Goal: Transaction & Acquisition: Purchase product/service

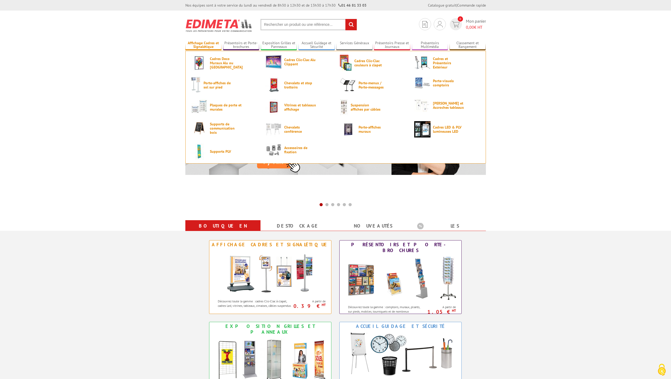
click at [216, 45] on link "Affichage Cadres et Signalétique" at bounding box center [203, 45] width 36 height 9
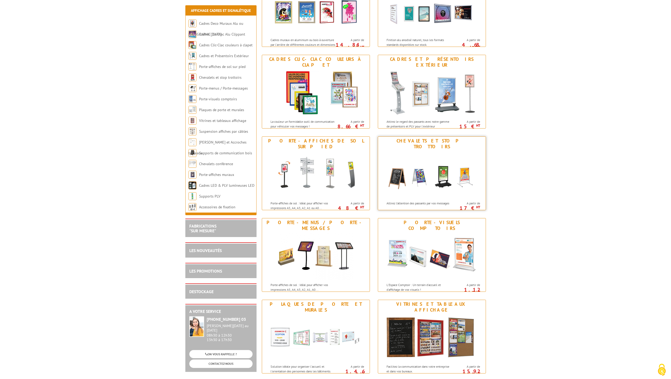
scroll to position [132, 0]
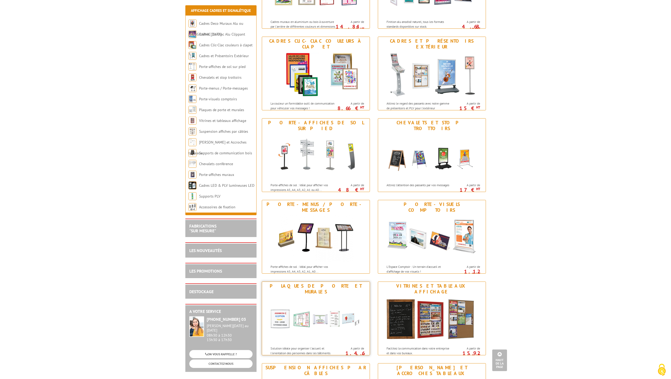
click at [331, 289] on div "Plaques de porte et murales" at bounding box center [315, 289] width 105 height 12
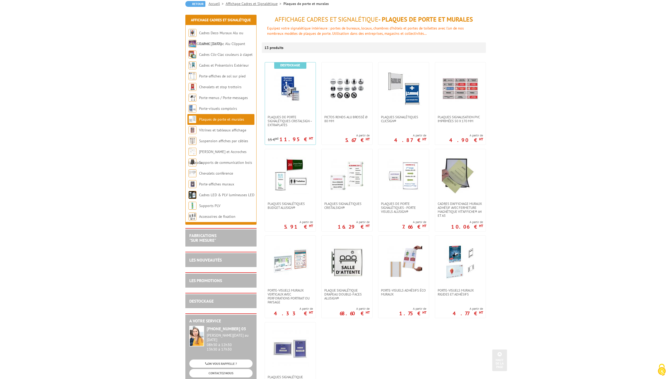
scroll to position [53, 0]
click at [302, 173] on img at bounding box center [290, 176] width 37 height 37
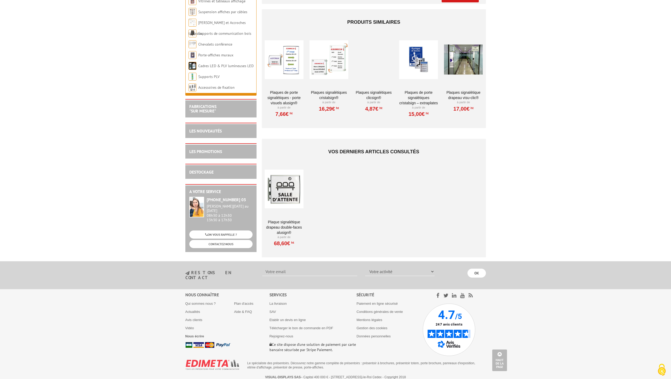
scroll to position [1250, 0]
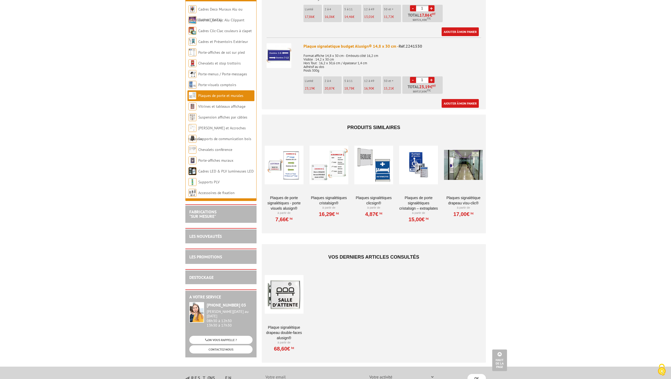
click at [271, 168] on div at bounding box center [284, 165] width 39 height 53
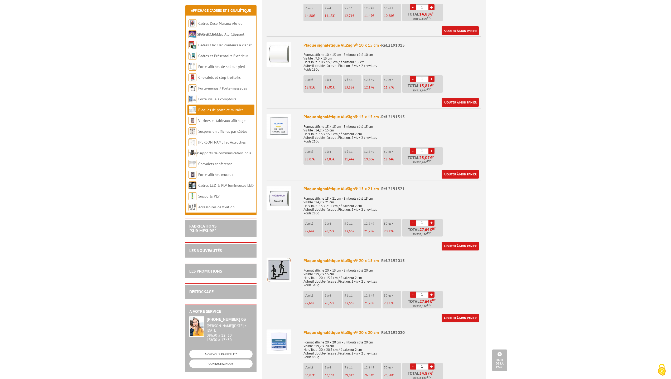
scroll to position [395, 0]
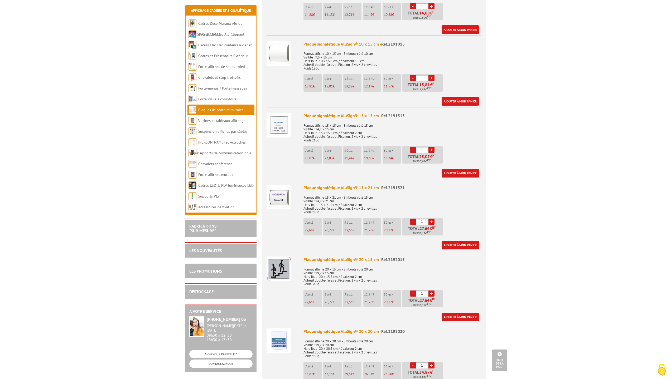
click at [396, 185] on span "Réf.2191521" at bounding box center [392, 187] width 23 height 5
click at [281, 189] on img at bounding box center [278, 197] width 25 height 25
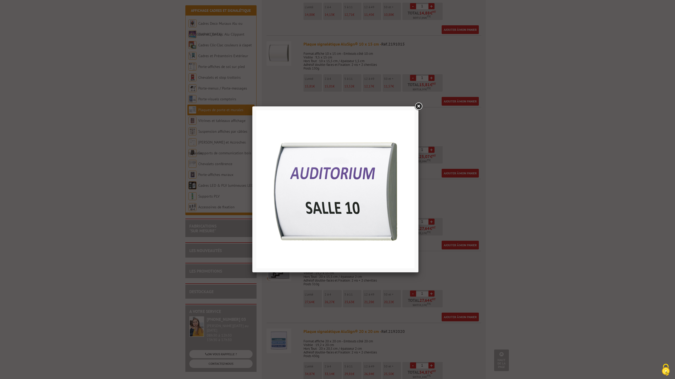
click at [417, 108] on link at bounding box center [417, 106] width 9 height 9
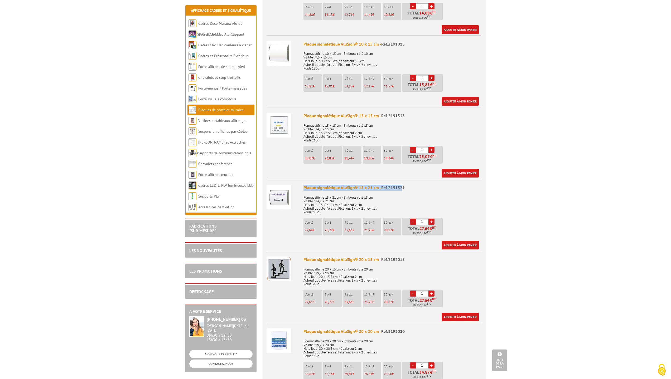
drag, startPoint x: 403, startPoint y: 182, endPoint x: 285, endPoint y: 183, distance: 118.1
click at [285, 183] on li "Plaque signalétique AluSign® 15 x 21 cm - Réf.2191521 Format affiche 15 x 21 cm…" at bounding box center [373, 214] width 215 height 71
click at [427, 185] on div "Plaque signalétique AluSign® 15 x 21 cm - Réf.2191521" at bounding box center [392, 188] width 178 height 6
drag, startPoint x: 404, startPoint y: 181, endPoint x: 301, endPoint y: 179, distance: 103.1
click at [301, 179] on li "Plaque signalétique AluSign® 15 x 21 cm - Réf.2191521 Format affiche 15 x 21 cm…" at bounding box center [373, 214] width 215 height 71
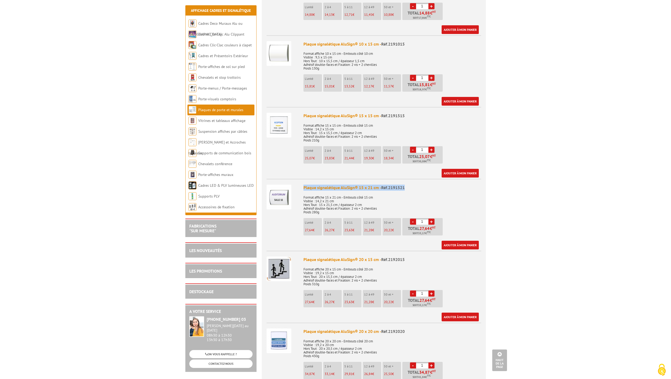
copy div "Plaque signalétique AluSign® 15 x 21 cm - Réf.2191521"
